Goal: Task Accomplishment & Management: Use online tool/utility

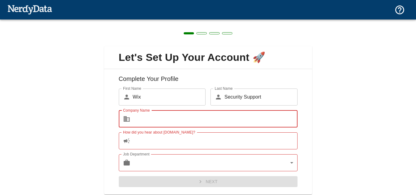
scroll to position [19, 0]
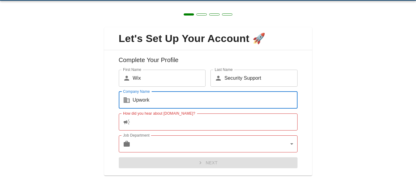
click at [163, 99] on input "Upwork" at bounding box center [215, 100] width 165 height 17
type input "[DOMAIN_NAME]"
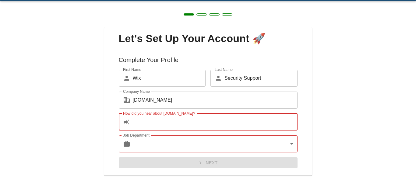
click at [168, 124] on input "How did you hear about [DOMAIN_NAME]?" at bounding box center [215, 122] width 165 height 17
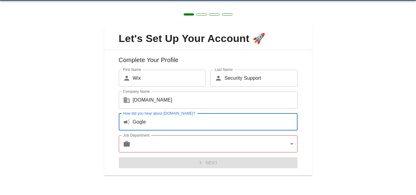
click at [138, 122] on input "Gogle" at bounding box center [215, 122] width 165 height 17
type input "Google"
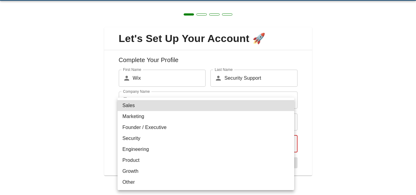
click at [138, 21] on body "Technologies Domains Pricing Products Create a Report Create a list of websites…" at bounding box center [208, 10] width 416 height 21
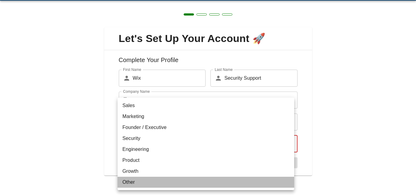
click at [136, 180] on li "Other" at bounding box center [205, 182] width 177 height 11
type input "other"
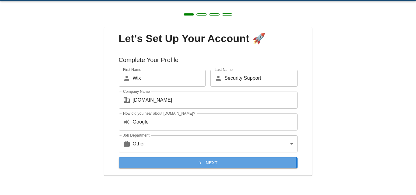
click at [174, 158] on button "Next" at bounding box center [208, 162] width 179 height 11
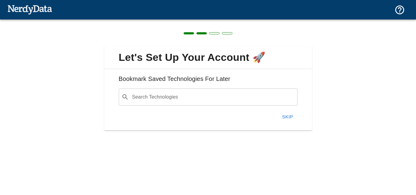
scroll to position [0, 0]
click at [210, 103] on input "Search Technologies" at bounding box center [212, 97] width 163 height 12
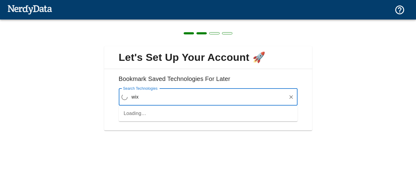
type input "wix"
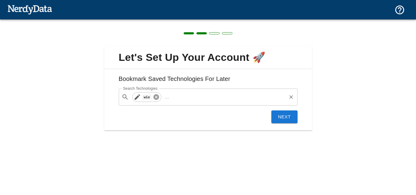
click at [156, 99] on icon at bounding box center [155, 96] width 5 height 5
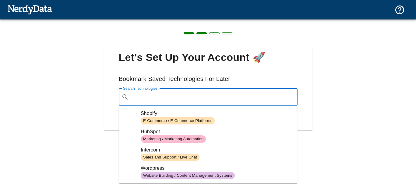
click at [156, 99] on input "Search Technologies" at bounding box center [212, 97] width 163 height 12
type input "W"
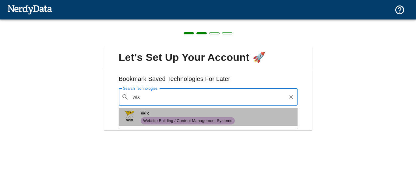
click at [157, 125] on li "Wix Website Building / Content Management Systems" at bounding box center [208, 117] width 179 height 18
type input "wix"
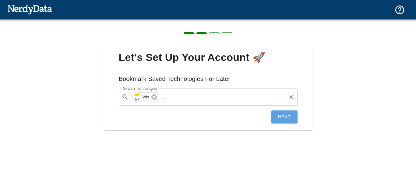
click at [289, 115] on button "Next" at bounding box center [284, 116] width 26 height 13
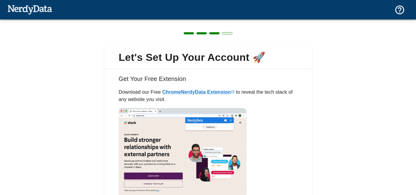
scroll to position [51, 0]
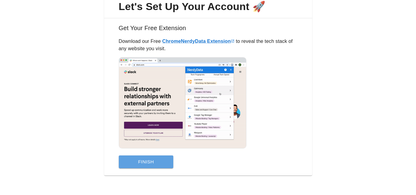
click at [158, 167] on button "Finish" at bounding box center [146, 162] width 55 height 13
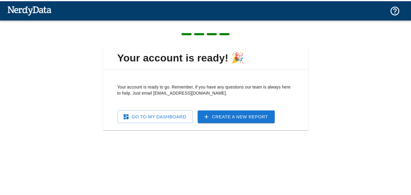
scroll to position [0, 0]
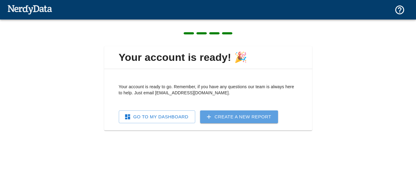
click at [217, 115] on link "Create a New Report" at bounding box center [239, 116] width 78 height 13
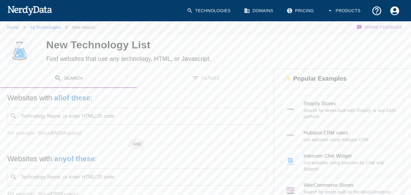
click at [201, 89] on div "Websites with all of these : Technology Name, or enter HTML/JS code ​ Technolog…" at bounding box center [137, 180] width 274 height 185
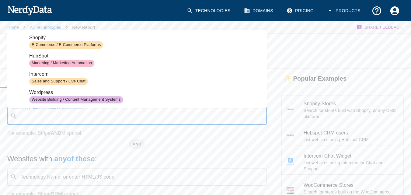
click at [73, 118] on input "Technology Name, or enter HTML/JS code" at bounding box center [142, 116] width 244 height 12
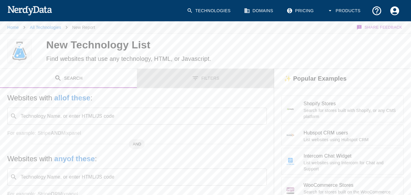
click at [271, 79] on button "Filters" at bounding box center [205, 78] width 137 height 19
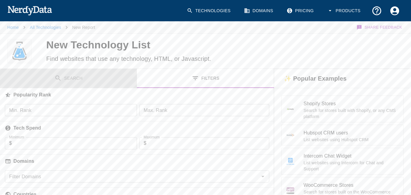
click at [85, 82] on button "Search" at bounding box center [68, 78] width 137 height 19
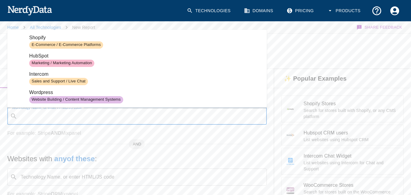
click at [153, 114] on input "Technology Name, or enter HTML/JS code" at bounding box center [142, 116] width 244 height 12
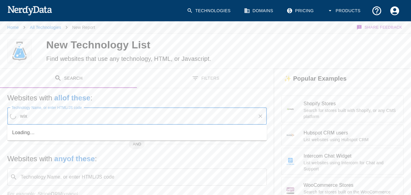
type input "wix"
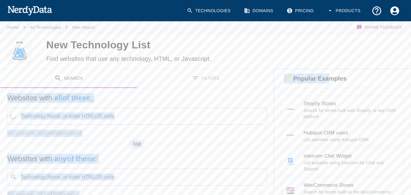
drag, startPoint x: 328, startPoint y: 74, endPoint x: 168, endPoint y: 19, distance: 169.5
click at [168, 19] on body "Technologies Domains Pricing Products Home All Technologies New Report Share Fe…" at bounding box center [205, 144] width 411 height 288
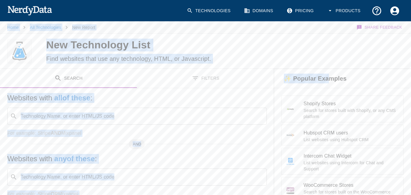
click at [170, 111] on input "Technology Name, or enter HTML/JS code" at bounding box center [142, 116] width 244 height 12
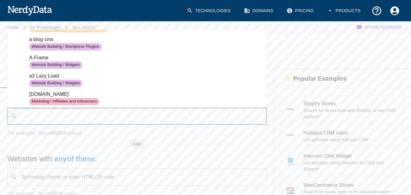
scroll to position [275, 0]
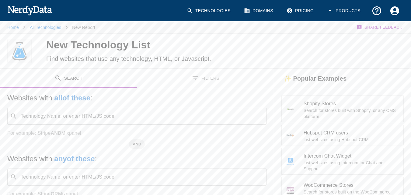
click at [69, 118] on div "Technology Name, or enter HTML/JS code ​ Technology Name, or enter HTML/JS code" at bounding box center [137, 116] width 260 height 17
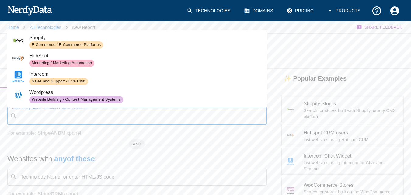
type input "w"
click at [92, 114] on div "Technology Name, or enter HTML/JS code ​ Technology Name, or enter HTML/JS code" at bounding box center [137, 116] width 260 height 17
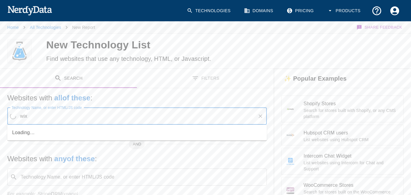
type input "wix"
type input "[DOMAIN_NAME]"
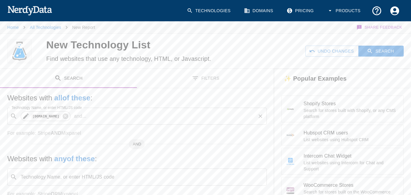
click at [26, 116] on icon at bounding box center [25, 116] width 5 height 5
type input "[DOMAIN_NAME]"
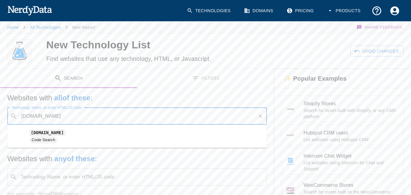
click at [64, 143] on span "Code Search" at bounding box center [145, 139] width 233 height 7
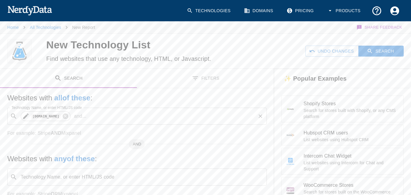
click at [26, 116] on icon at bounding box center [25, 116] width 5 height 5
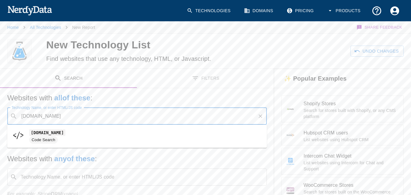
drag, startPoint x: 68, startPoint y: 120, endPoint x: 2, endPoint y: 116, distance: 66.2
click at [2, 116] on div "Websites with all of these : Technology Name, or enter HTML/JS code ​ [DOMAIN_N…" at bounding box center [137, 180] width 274 height 185
type input "w"
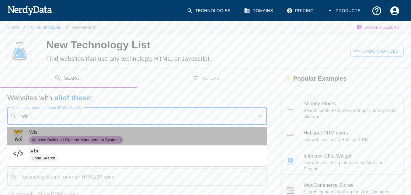
click at [43, 133] on span "Wix" at bounding box center [145, 132] width 233 height 7
type input "wix"
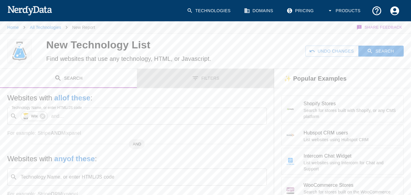
click at [217, 75] on button "Filters" at bounding box center [205, 78] width 137 height 19
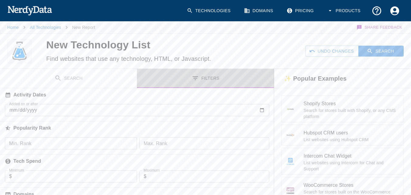
click at [217, 75] on button "Filters" at bounding box center [205, 78] width 137 height 19
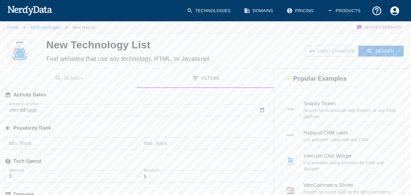
scroll to position [2, 0]
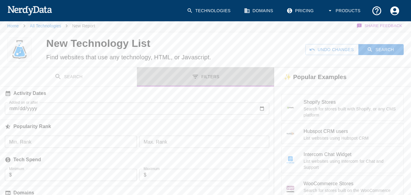
click at [203, 77] on button "Filters" at bounding box center [205, 76] width 137 height 19
